Goal: Transaction & Acquisition: Purchase product/service

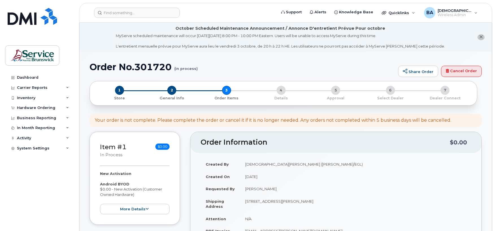
select select
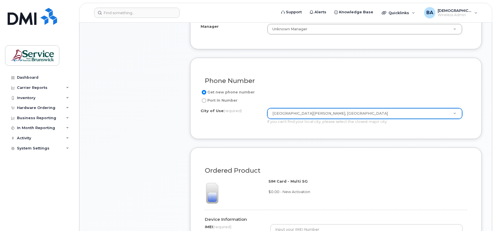
scroll to position [339, 0]
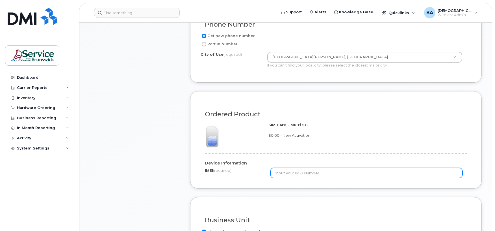
click at [295, 175] on input "text" at bounding box center [367, 173] width 192 height 10
paste input "356674230213698"
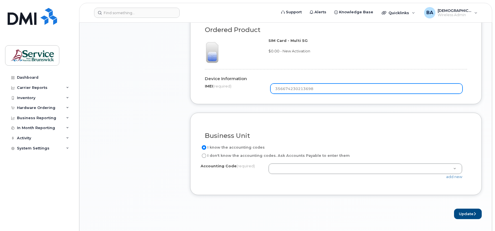
scroll to position [452, 0]
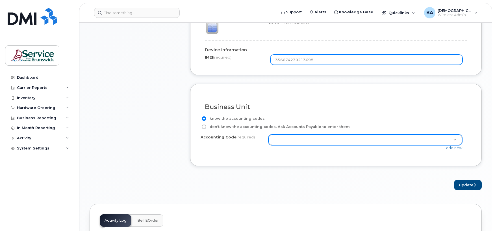
type input "356674230213698"
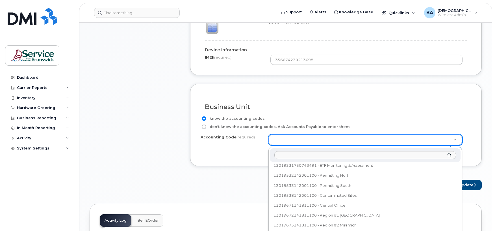
scroll to position [151, 0]
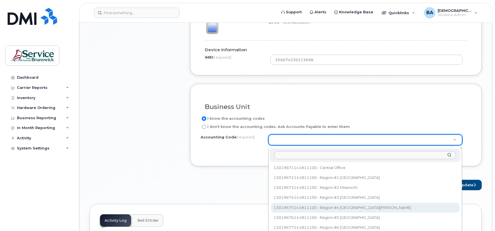
select select "13019675141811100"
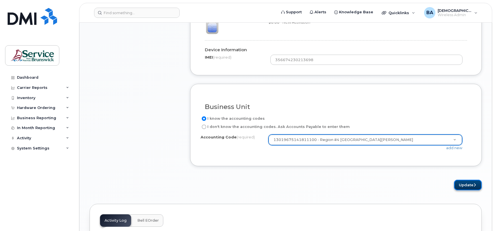
click at [460, 184] on button "Update" at bounding box center [468, 185] width 28 height 10
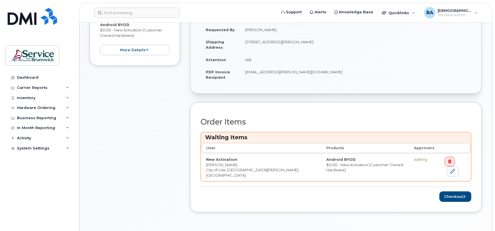
scroll to position [188, 0]
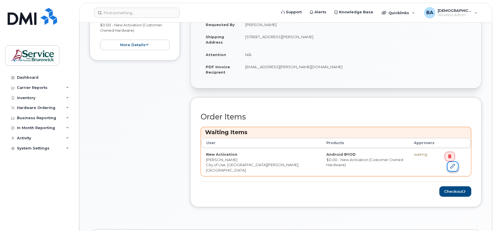
click at [455, 164] on icon at bounding box center [453, 166] width 5 height 5
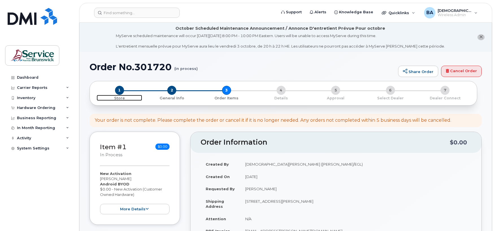
click at [119, 92] on span "1" at bounding box center [119, 90] width 9 height 9
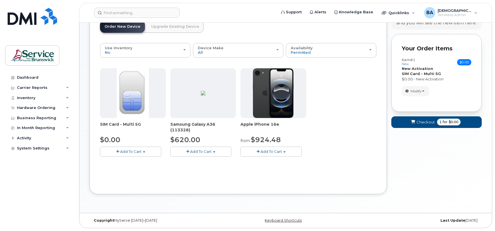
scroll to position [72, 0]
click at [414, 92] on span "Modify" at bounding box center [416, 90] width 11 height 5
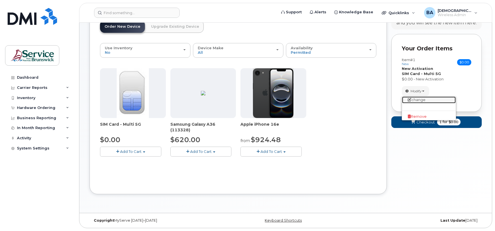
click at [417, 100] on link "change" at bounding box center [429, 99] width 54 height 7
select select "2422"
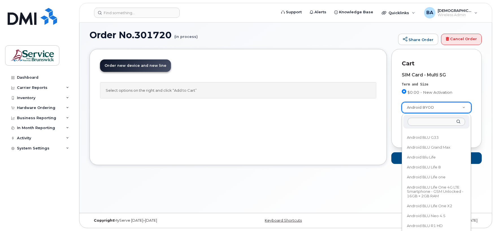
scroll to position [2714, 0]
drag, startPoint x: 468, startPoint y: 144, endPoint x: 468, endPoint y: 120, distance: 24.3
click at [467, 114] on div "-- choose device model -- Aircard BYOD Android BYOD Blackberry BYOD Cell Phone …" at bounding box center [436, 194] width 69 height 160
click at [468, 120] on div at bounding box center [436, 122] width 66 height 14
click at [469, 125] on div at bounding box center [436, 122] width 66 height 14
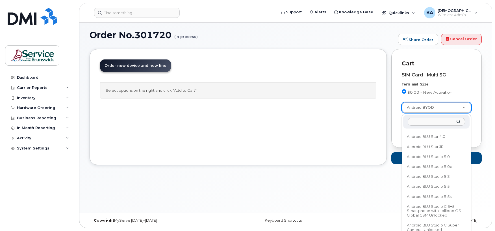
drag, startPoint x: 468, startPoint y: 136, endPoint x: 468, endPoint y: 129, distance: 7.3
click at [468, 129] on div "-- choose device model -- Aircard BYOD Android BYOD Blackberry BYOD Cell Phone …" at bounding box center [436, 194] width 69 height 160
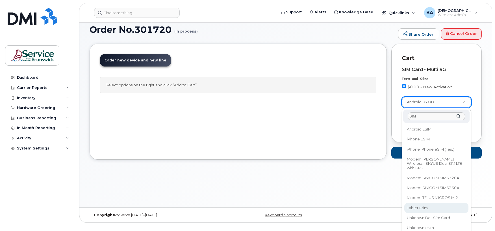
scroll to position [0, 0]
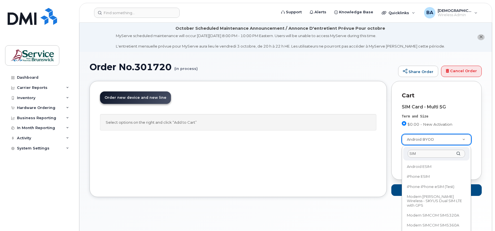
type input "SIM"
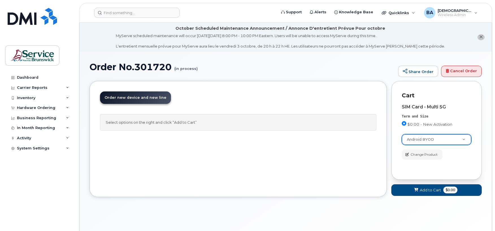
click at [414, 13] on div "Quicklinks" at bounding box center [398, 12] width 41 height 11
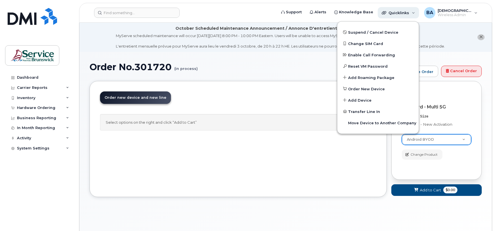
click at [393, 12] on span "Quicklinks" at bounding box center [399, 12] width 21 height 5
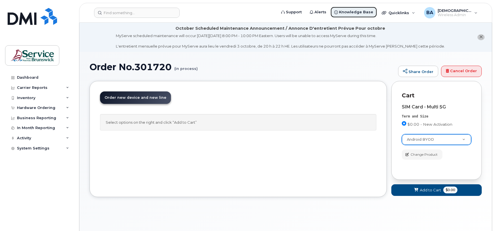
click at [370, 12] on span "Knowledge Base" at bounding box center [356, 12] width 34 height 6
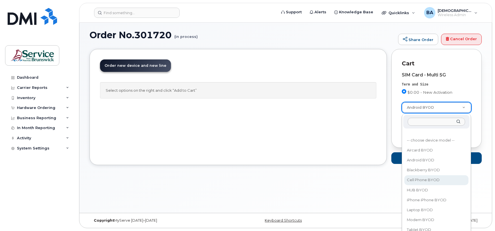
select select "2457"
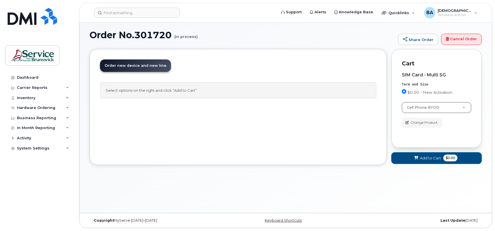
click at [414, 156] on span at bounding box center [416, 157] width 5 height 5
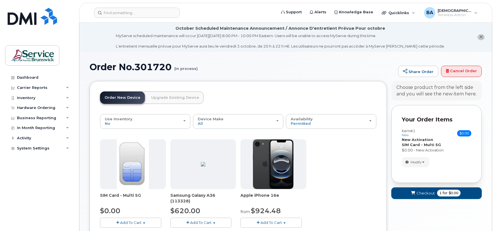
click at [420, 189] on button "Checkout 1 for $0.00" at bounding box center [437, 193] width 90 height 12
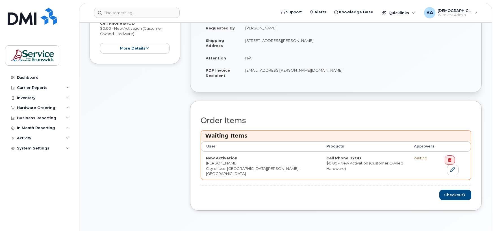
scroll to position [188, 0]
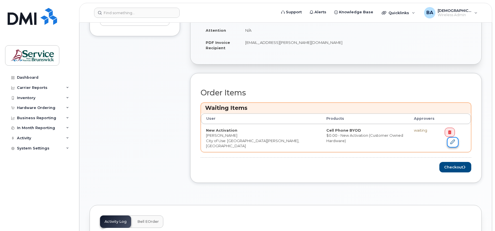
click at [455, 139] on icon at bounding box center [453, 141] width 5 height 5
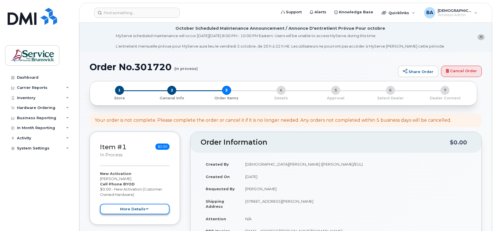
click at [134, 210] on button "more details" at bounding box center [135, 209] width 70 height 10
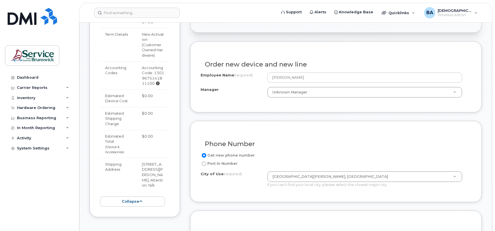
scroll to position [226, 0]
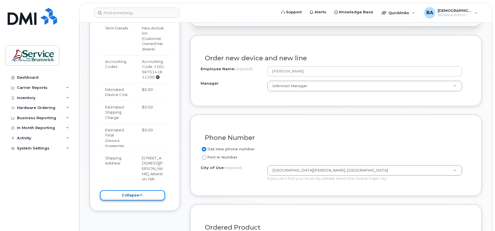
click at [145, 198] on button "collapse" at bounding box center [132, 195] width 65 height 10
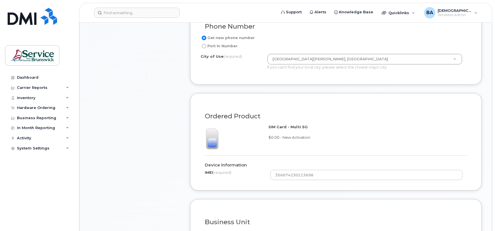
scroll to position [339, 0]
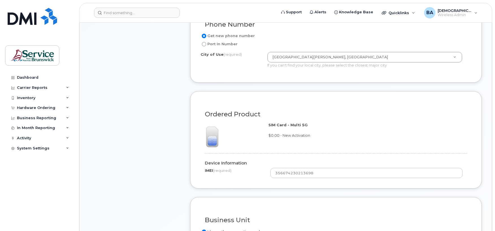
click at [214, 172] on label "IMEI (required)" at bounding box center [218, 170] width 27 height 5
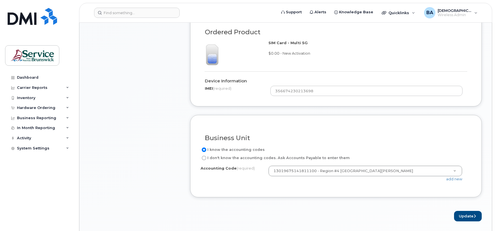
scroll to position [490, 0]
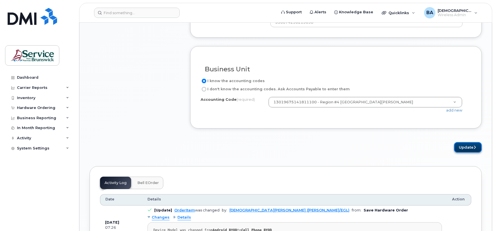
click at [466, 152] on button "Update" at bounding box center [468, 147] width 28 height 10
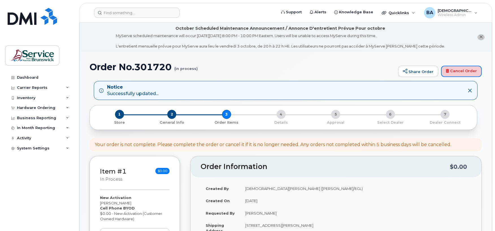
drag, startPoint x: 455, startPoint y: 68, endPoint x: 309, endPoint y: 25, distance: 151.9
click at [455, 68] on link "Cancel Order" at bounding box center [461, 71] width 41 height 11
click at [21, 108] on div "Hardware Ordering" at bounding box center [36, 107] width 38 height 5
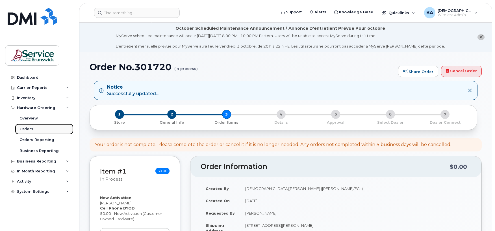
click at [25, 129] on div "Orders" at bounding box center [27, 128] width 14 height 5
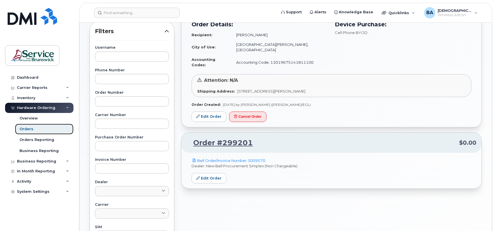
scroll to position [75, 0]
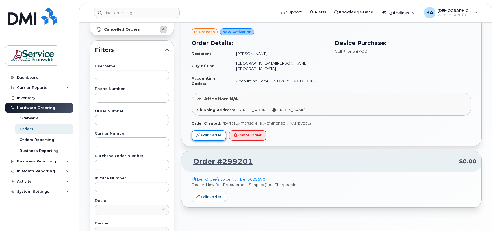
click at [207, 130] on link "Edit Order" at bounding box center [209, 135] width 35 height 10
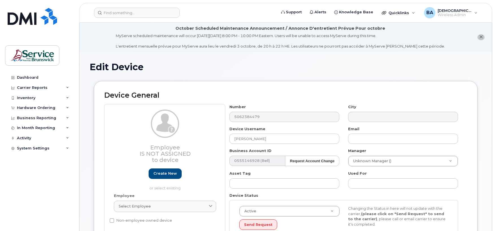
select select "34532060"
click at [24, 96] on div "Inventory" at bounding box center [26, 98] width 18 height 5
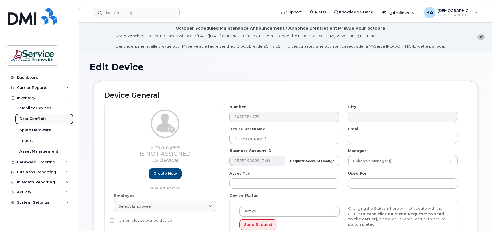
click at [25, 119] on div "Data Conflicts" at bounding box center [33, 118] width 27 height 5
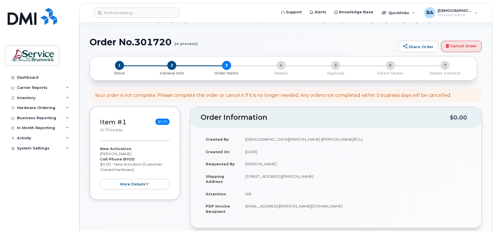
scroll to position [38, 0]
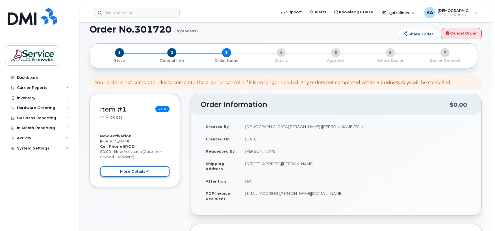
click at [130, 170] on button "more details" at bounding box center [135, 171] width 70 height 10
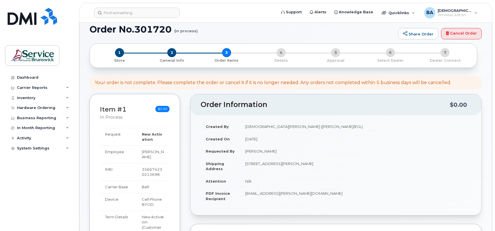
click at [250, 181] on td "N/A" at bounding box center [355, 181] width 231 height 12
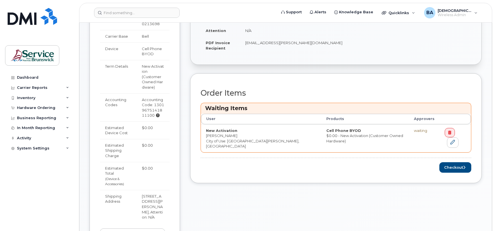
scroll to position [188, 0]
click at [455, 139] on icon at bounding box center [453, 141] width 5 height 5
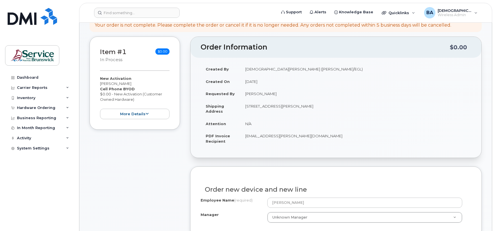
scroll to position [113, 0]
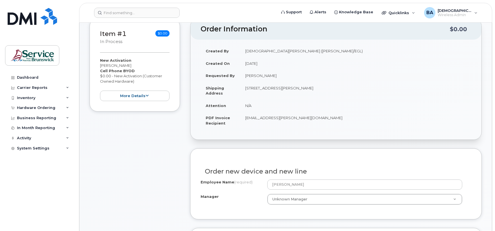
click at [249, 97] on td "[STREET_ADDRESS][PERSON_NAME]" at bounding box center [355, 91] width 231 height 18
click at [254, 106] on td "N/A" at bounding box center [355, 105] width 231 height 12
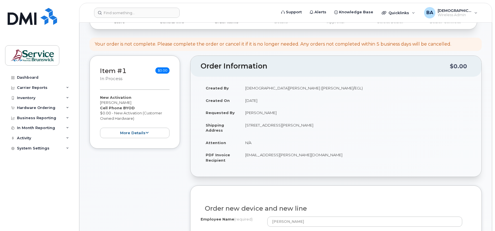
scroll to position [75, 0]
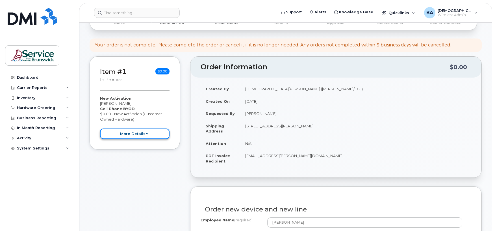
click at [127, 133] on button "more details" at bounding box center [135, 133] width 70 height 10
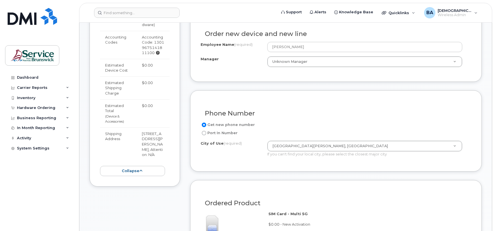
scroll to position [264, 0]
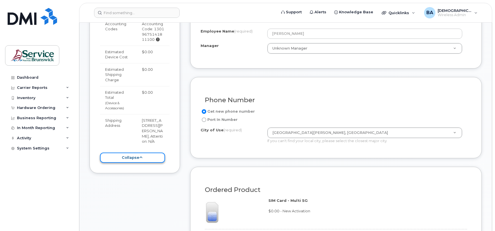
click at [138, 163] on button "collapse" at bounding box center [132, 157] width 65 height 10
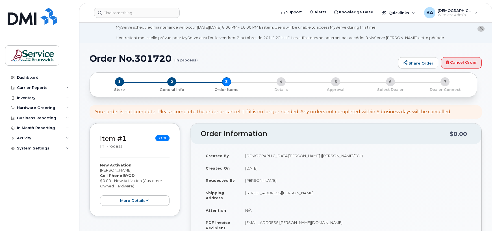
scroll to position [0, 0]
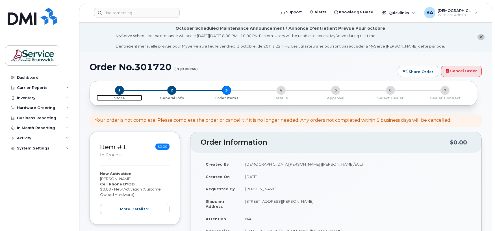
click at [118, 92] on span "1" at bounding box center [119, 90] width 9 height 9
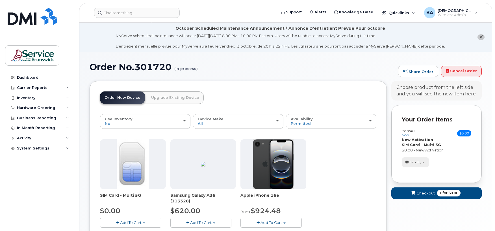
click at [416, 162] on span "Modify" at bounding box center [416, 161] width 11 height 5
click at [460, 164] on div "Modify change order only accessories Remove" at bounding box center [437, 162] width 70 height 10
click at [418, 193] on span "Checkout" at bounding box center [426, 192] width 18 height 5
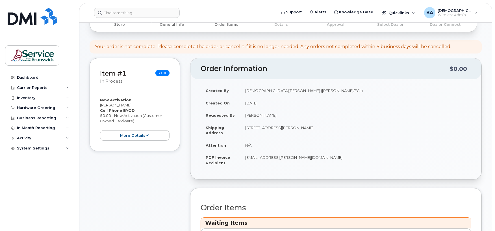
scroll to position [75, 0]
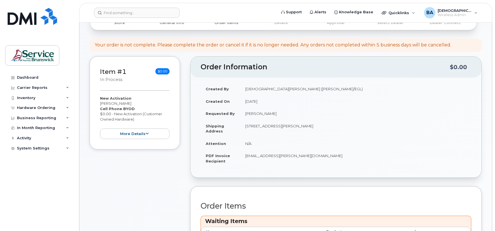
click at [279, 125] on td "[STREET_ADDRESS][PERSON_NAME]" at bounding box center [355, 129] width 231 height 18
click at [279, 125] on td "110 Charlotte St SAINT JOHN NB E2L 2J3 CANADA" at bounding box center [355, 129] width 231 height 18
click at [342, 69] on h2 "Order Information" at bounding box center [325, 67] width 249 height 8
click at [354, 70] on h2 "Order Information" at bounding box center [325, 67] width 249 height 8
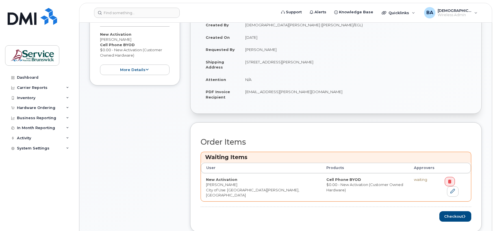
scroll to position [151, 0]
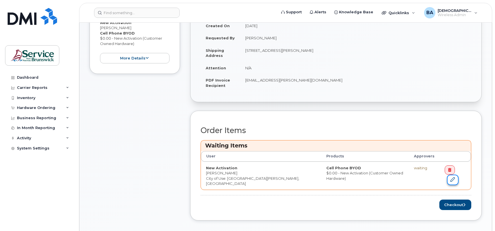
click at [459, 174] on link at bounding box center [452, 179] width 11 height 10
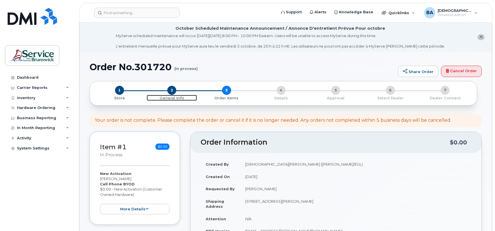
click at [172, 92] on span "2" at bounding box center [171, 90] width 9 height 9
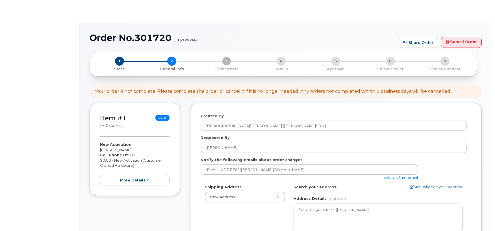
select select
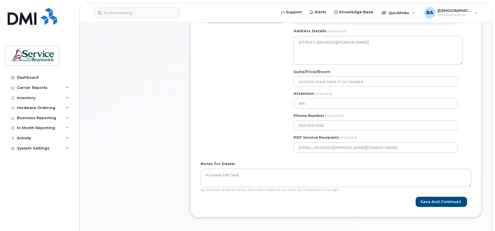
scroll to position [226, 0]
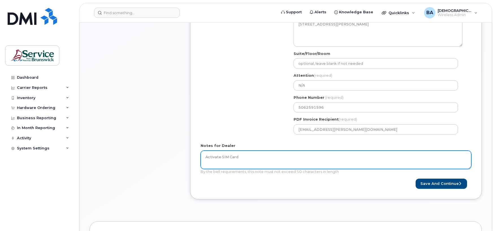
drag, startPoint x: 278, startPoint y: 158, endPoint x: 163, endPoint y: 152, distance: 114.6
click at [164, 152] on div "Item #1 in process $0.00 New Activation [PERSON_NAME] Cell Phone BYOD $0.00 - N…" at bounding box center [286, 56] width 392 height 302
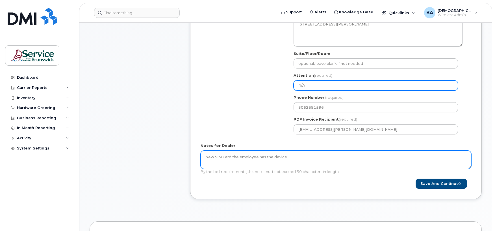
type textarea "New SIM Card the employee has the device"
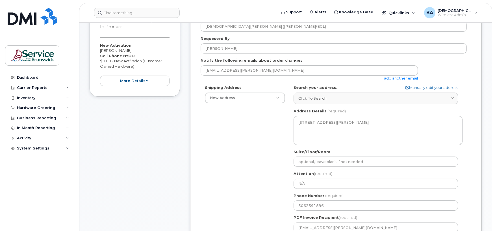
scroll to position [113, 0]
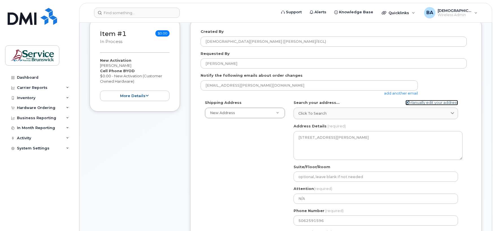
click at [413, 102] on link "Manually edit your address" at bounding box center [432, 102] width 53 height 5
select select
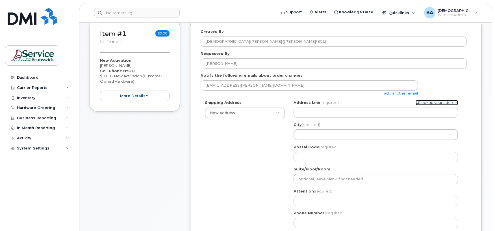
click at [423, 103] on link "Lookup your address" at bounding box center [437, 102] width 42 height 5
select select
type textarea "[STREET_ADDRESS][PERSON_NAME]"
type input "N/A"
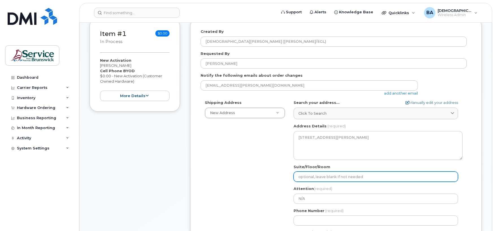
click at [341, 175] on input "Suite/Floor/Room" at bounding box center [376, 176] width 165 height 10
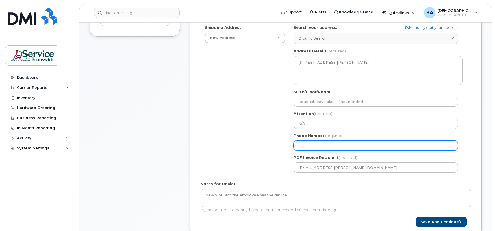
scroll to position [188, 0]
click at [321, 146] on input "Phone Number" at bounding box center [376, 145] width 165 height 10
click at [320, 143] on input "Phone Number" at bounding box center [376, 145] width 165 height 10
select select
type input "150665825"
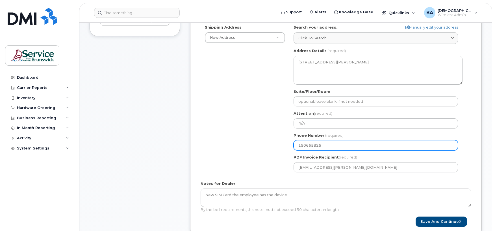
select select
type input "1506658255"
select select
type input "15066582558"
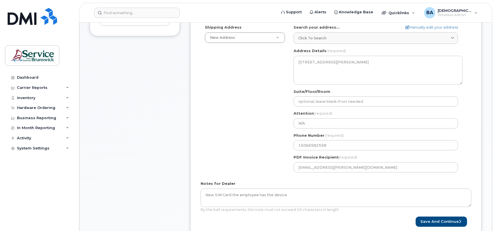
click at [369, 177] on form "Created By Bishop, April (ELG/EGL) Requested By Patrick Stull Notify the follow…" at bounding box center [336, 90] width 271 height 273
click at [245, 135] on div "Shipping Address New Address New Address 110 Charlotte St 551 King St-Sartain M…" at bounding box center [334, 101] width 266 height 152
click at [431, 222] on button "Save and Continue" at bounding box center [441, 221] width 51 height 10
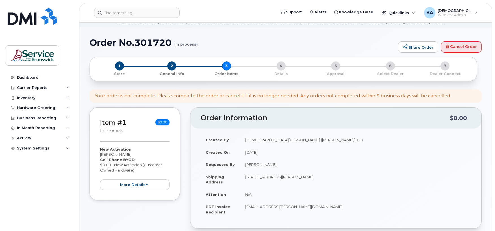
scroll to position [38, 0]
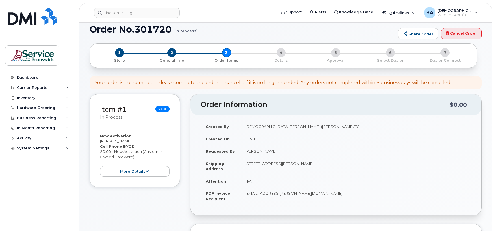
click at [257, 179] on td "N/A" at bounding box center [355, 181] width 231 height 12
click at [249, 179] on td "N/A" at bounding box center [355, 181] width 231 height 12
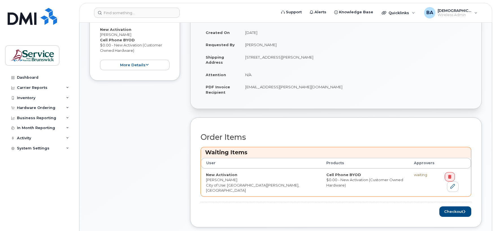
scroll to position [151, 0]
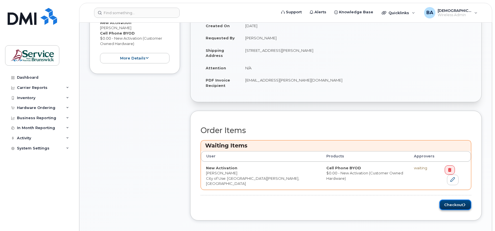
click at [451, 202] on button "Checkout" at bounding box center [456, 204] width 32 height 10
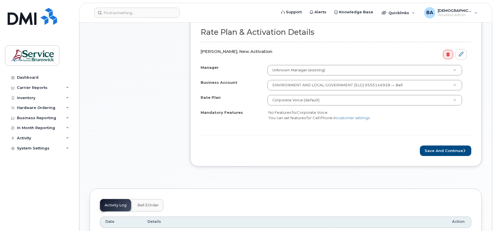
scroll to position [188, 0]
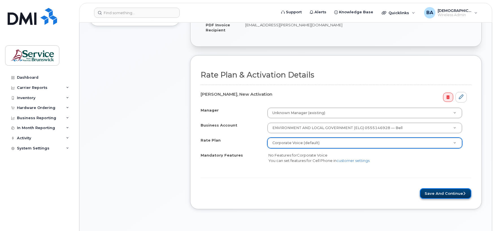
click at [458, 197] on button "Save and Continue" at bounding box center [445, 193] width 51 height 10
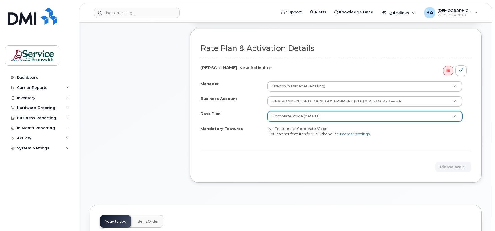
scroll to position [239, 0]
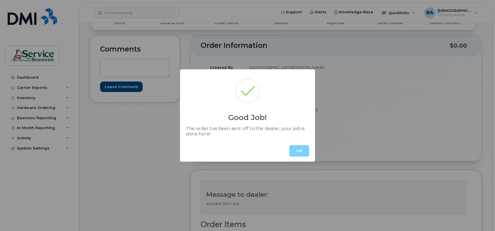
scroll to position [104, 0]
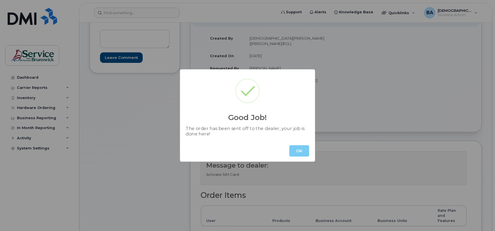
click at [297, 148] on button "OK" at bounding box center [299, 150] width 20 height 11
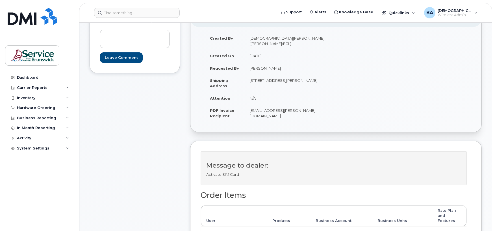
click at [226, 172] on p "Activate SIM Card" at bounding box center [333, 174] width 255 height 5
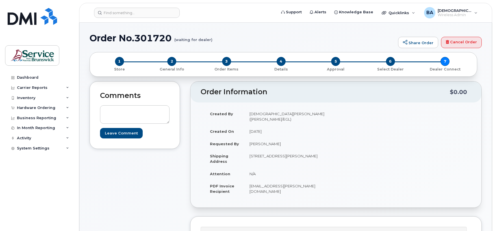
scroll to position [0, 0]
